Goal: Task Accomplishment & Management: Complete application form

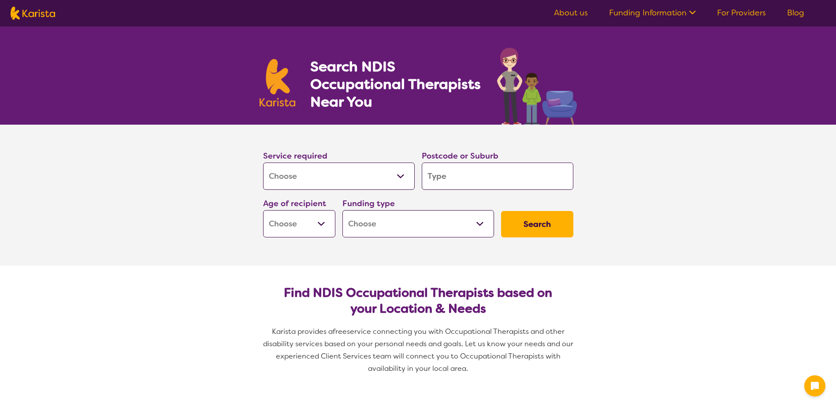
select select "[MEDICAL_DATA]"
click at [431, 179] on input "search" at bounding box center [498, 176] width 152 height 27
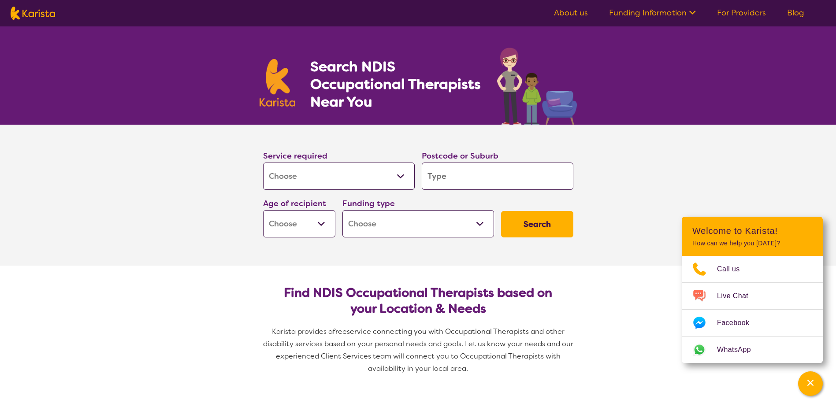
type input "4"
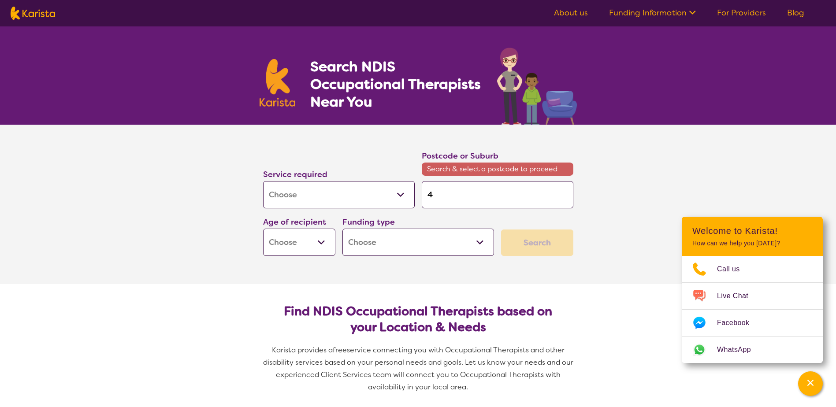
type input "41"
type input "417"
type input "4178"
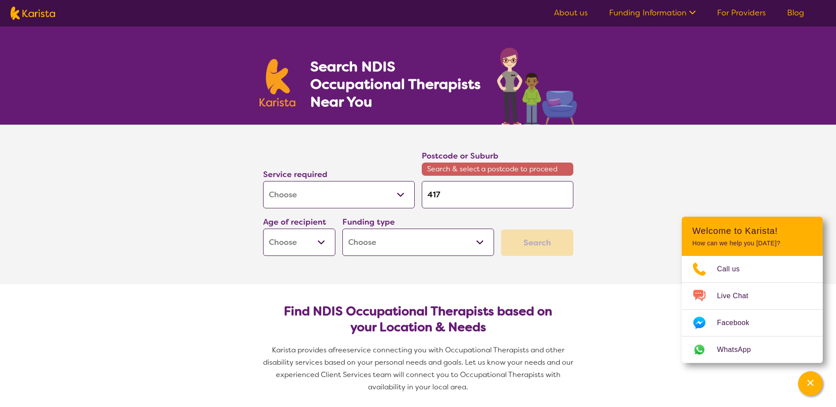
type input "4178"
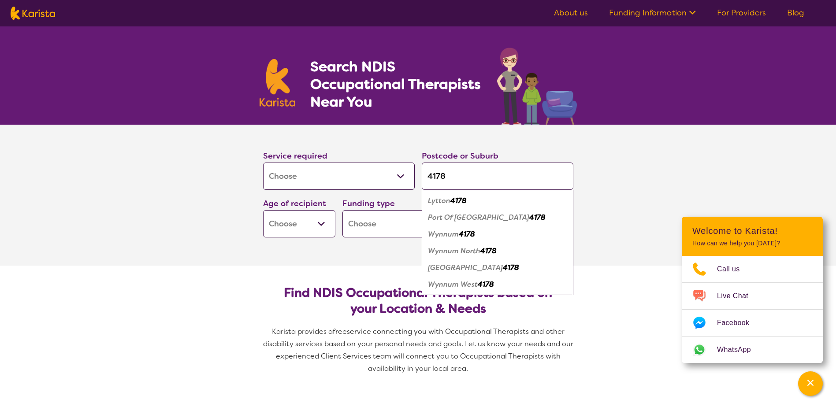
type input "4178"
click at [489, 283] on em "4178" at bounding box center [486, 284] width 16 height 9
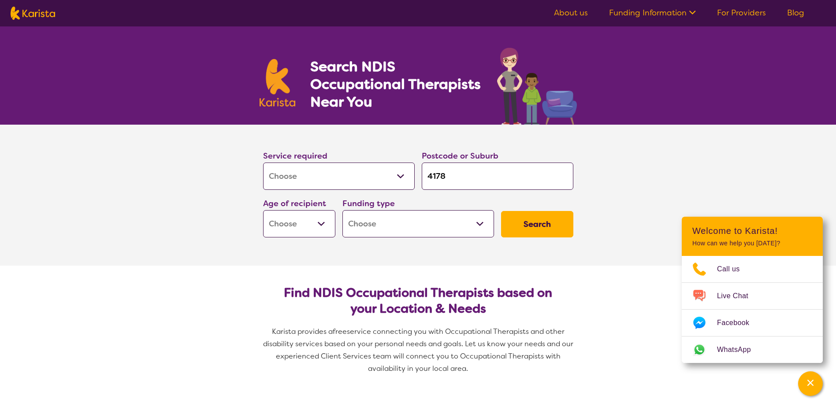
click at [321, 222] on select "Early Childhood - 0 to 9 Child - 10 to 11 Adolescent - 12 to 17 Adult - 18 to 6…" at bounding box center [299, 223] width 72 height 27
select select "AG"
click at [263, 210] on select "Early Childhood - 0 to 9 Child - 10 to 11 Adolescent - 12 to 17 Adult - 18 to 6…" at bounding box center [299, 223] width 72 height 27
select select "AG"
click at [480, 223] on select "Home Care Package (HCP) National Disability Insurance Scheme (NDIS) I don't know" at bounding box center [418, 223] width 152 height 27
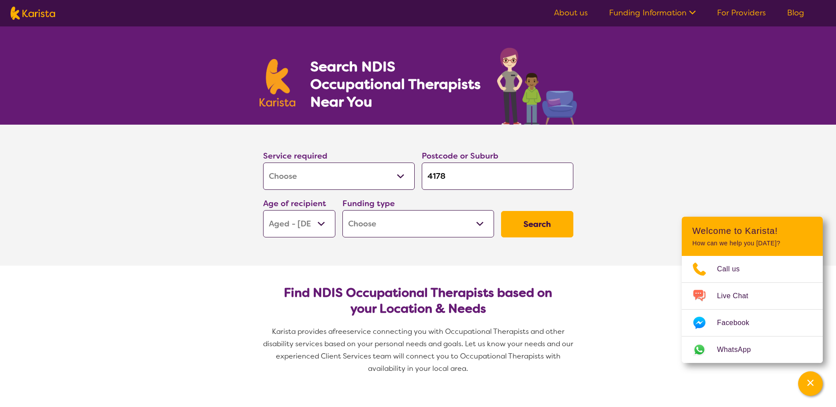
select select "HCP"
click at [342, 210] on select "Home Care Package (HCP) National Disability Insurance Scheme (NDIS) I don't know" at bounding box center [418, 223] width 152 height 27
select select "HCP"
click at [540, 222] on button "Search" at bounding box center [537, 224] width 72 height 26
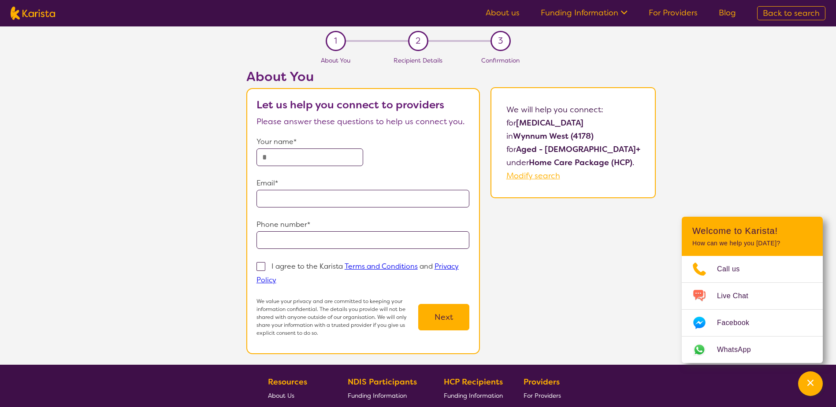
click at [270, 154] on input "text" at bounding box center [310, 158] width 107 height 18
type input "**********"
click at [265, 268] on span at bounding box center [261, 266] width 9 height 9
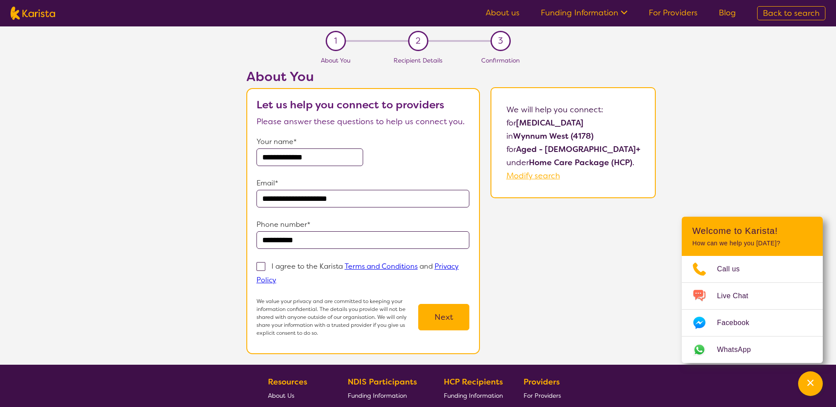
click at [276, 277] on input "I agree to the Karista Terms and Conditions and Privacy Policy" at bounding box center [279, 280] width 6 height 6
checkbox input "true"
click at [456, 314] on button "Next" at bounding box center [443, 317] width 51 height 26
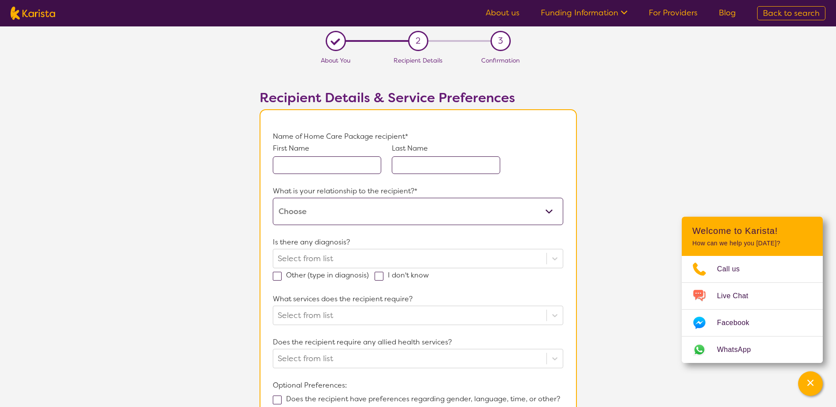
click at [550, 212] on select "This request is for myself I am their parent I am their child I am their spouse…" at bounding box center [418, 211] width 290 height 27
select select "This request is for myself"
click at [273, 198] on select "This request is for myself I am their parent I am their child I am their spouse…" at bounding box center [418, 211] width 290 height 27
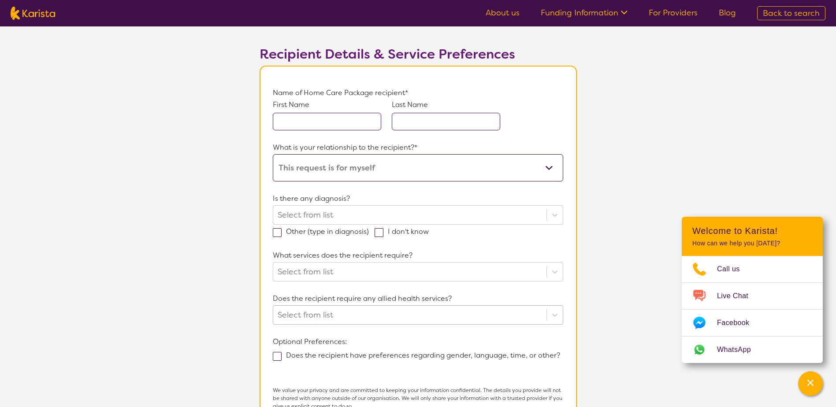
scroll to position [44, 0]
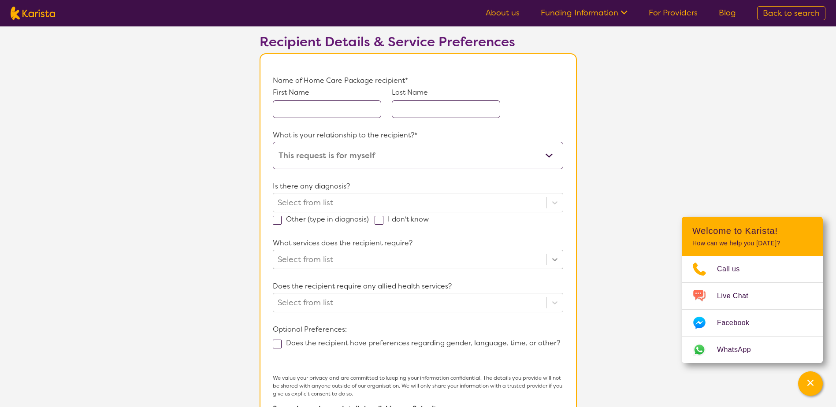
click at [555, 270] on form "Name of Home Care Package recipient* First Name Last Name What is your relation…" at bounding box center [418, 260] width 290 height 372
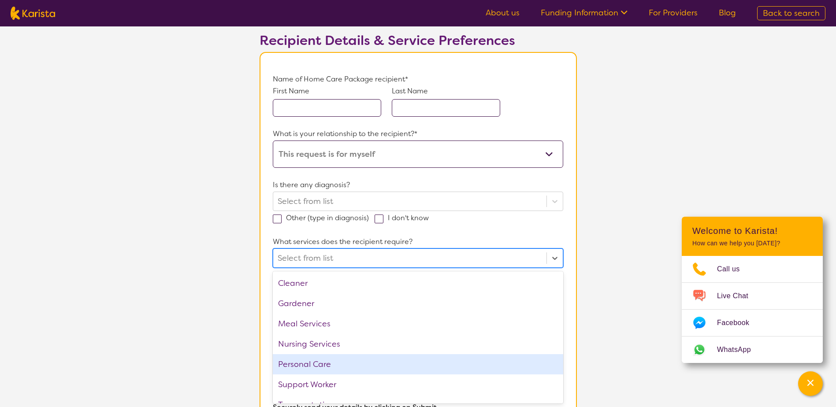
scroll to position [13, 0]
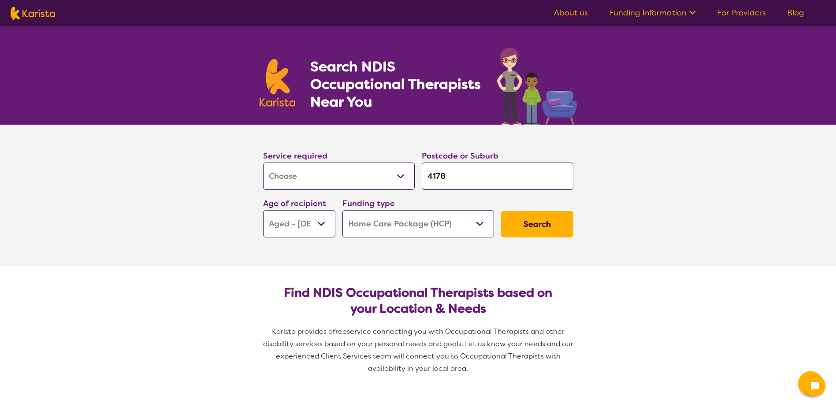
select select "[MEDICAL_DATA]"
select select "AG"
select select "HCP"
select select "[MEDICAL_DATA]"
select select "AG"
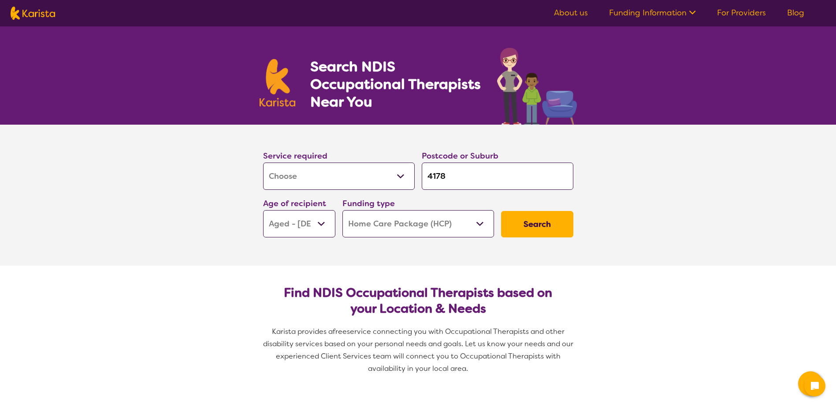
select select "HCP"
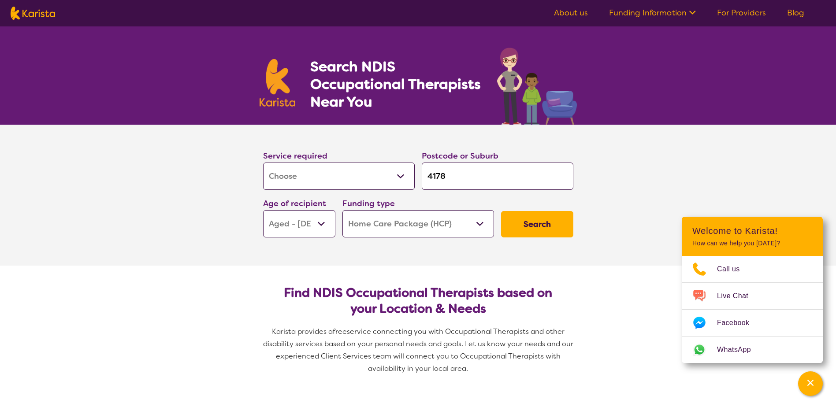
click at [569, 12] on link "About us" at bounding box center [571, 12] width 34 height 11
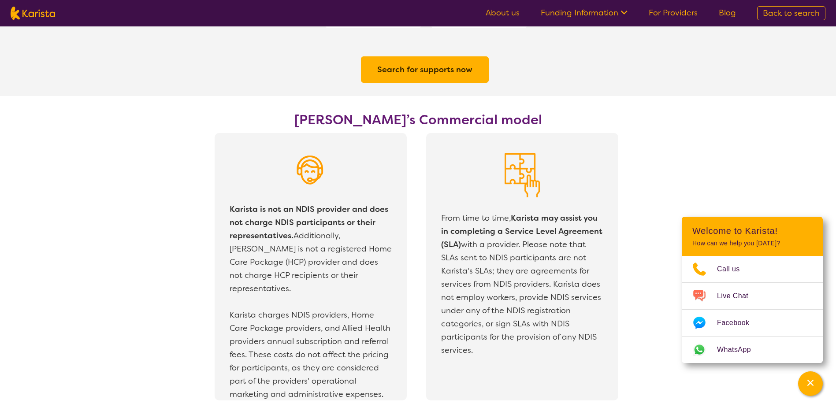
scroll to position [1499, 0]
